Goal: Navigation & Orientation: Find specific page/section

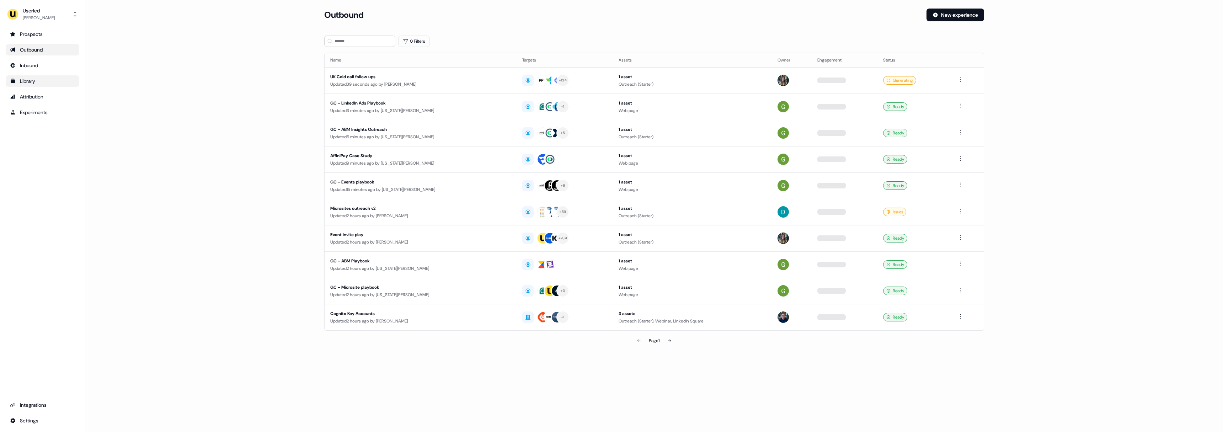
click at [50, 84] on div "Library" at bounding box center [42, 80] width 65 height 7
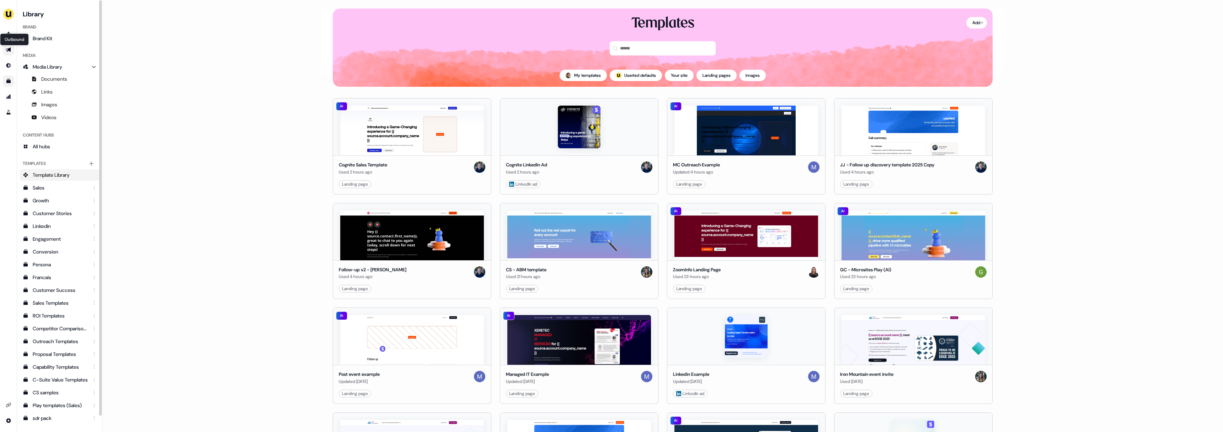
click at [9, 47] on icon "Go to outbound experience" at bounding box center [9, 50] width 6 height 6
